Goal: Check status: Check status

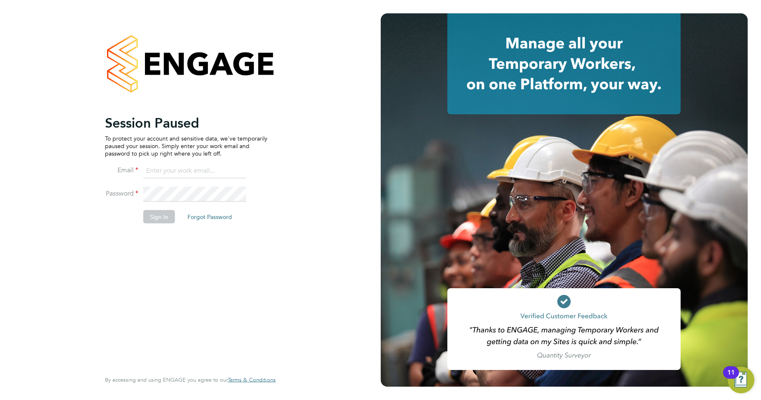
type input "[PERSON_NAME][EMAIL_ADDRESS][DOMAIN_NAME]"
click at [154, 221] on button "Sign In" at bounding box center [159, 216] width 32 height 13
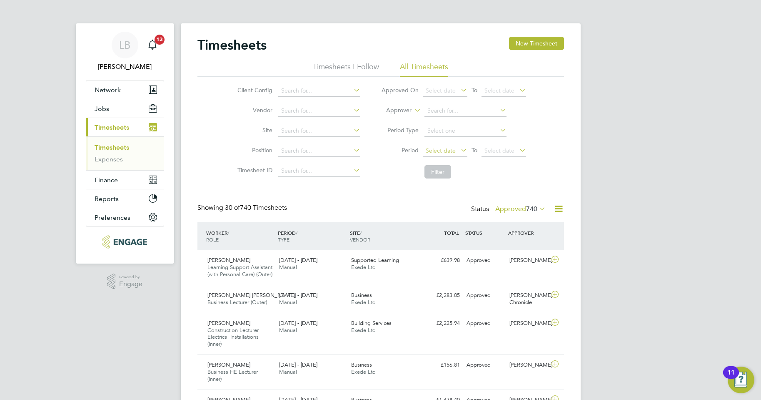
click at [444, 152] on span "Select date" at bounding box center [441, 150] width 30 height 7
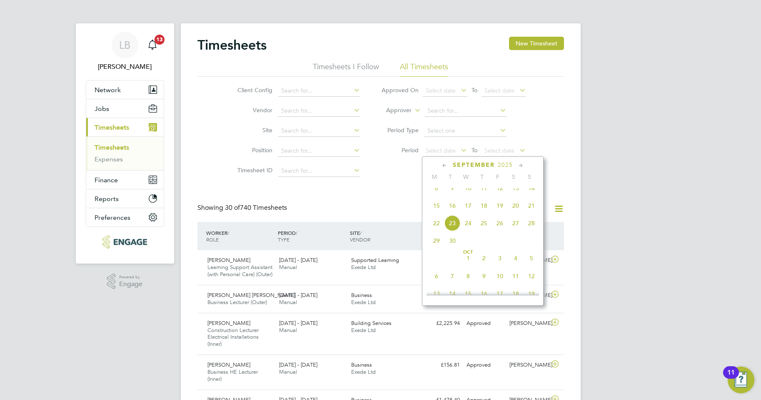
click at [435, 213] on span "15" at bounding box center [437, 205] width 16 height 16
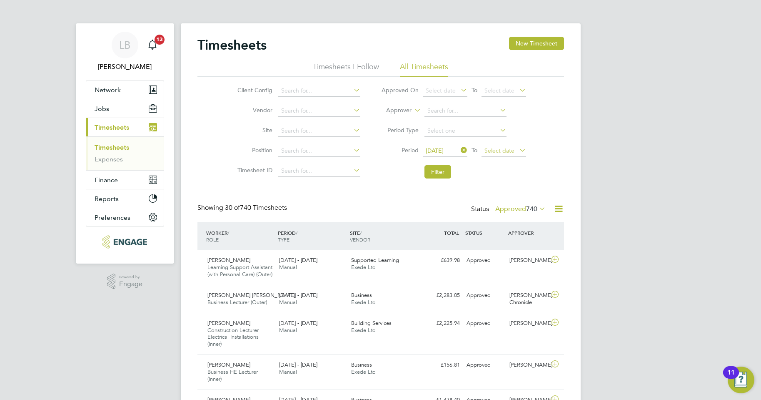
click at [499, 149] on span "Select date" at bounding box center [500, 150] width 30 height 7
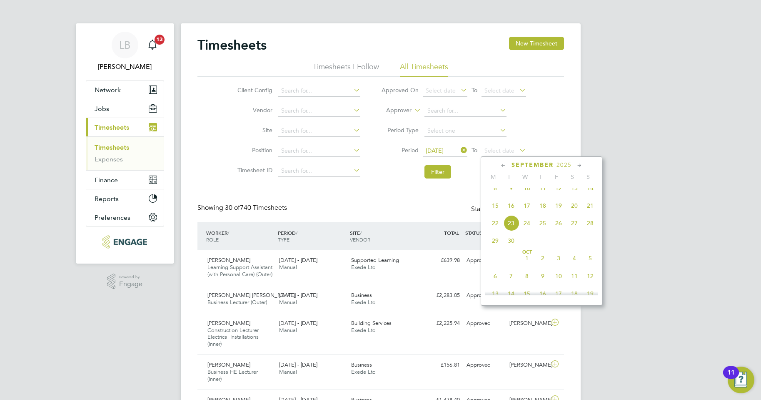
click at [589, 213] on span "21" at bounding box center [590, 205] width 16 height 16
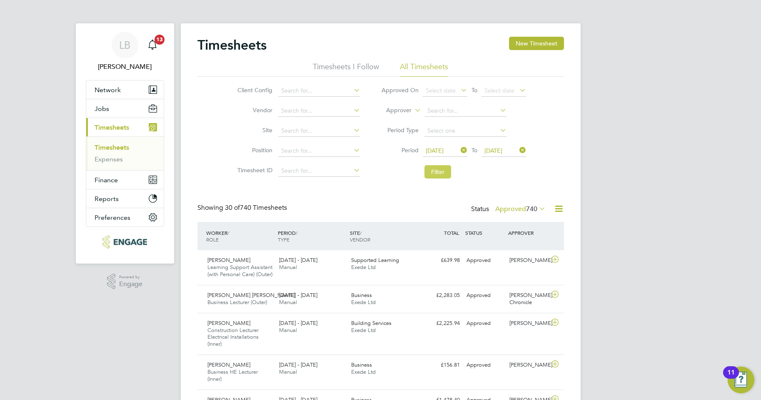
click at [437, 172] on button "Filter" at bounding box center [438, 171] width 27 height 13
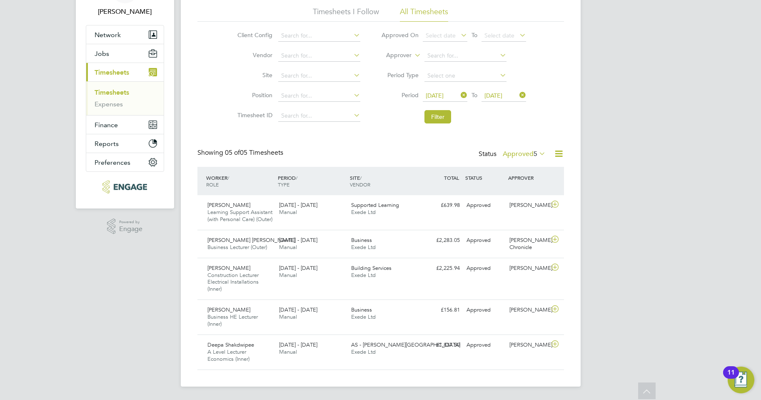
click at [512, 150] on label "Approved 5" at bounding box center [524, 154] width 43 height 8
click at [525, 162] on li "All" at bounding box center [519, 168] width 38 height 12
